Goal: Check status: Check status

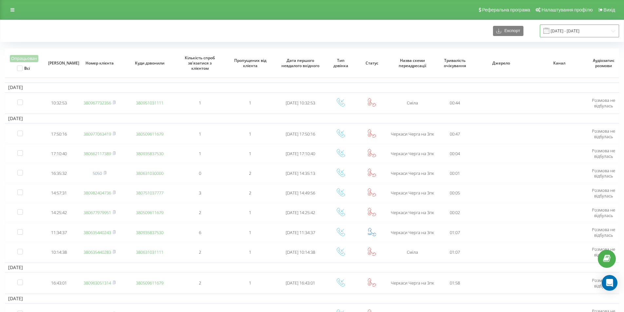
click at [562, 28] on input "[DATE] - [DATE]" at bounding box center [579, 31] width 79 height 13
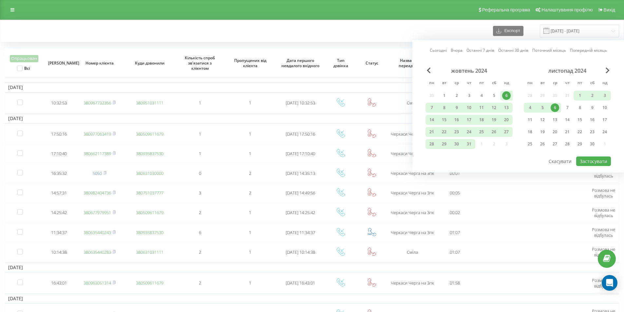
click at [442, 50] on link "Сьогодні" at bounding box center [438, 50] width 17 height 6
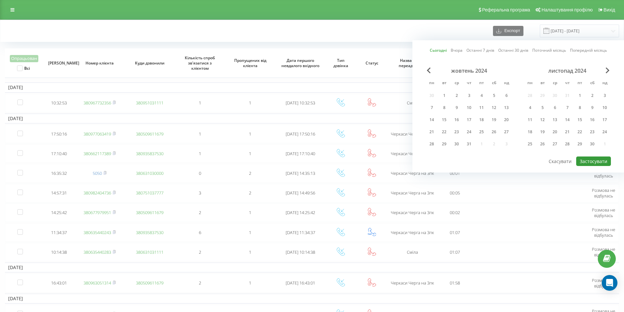
click at [601, 162] on button "Застосувати" at bounding box center [593, 161] width 35 height 9
type input "[DATE] - [DATE]"
